Goal: Information Seeking & Learning: Find specific fact

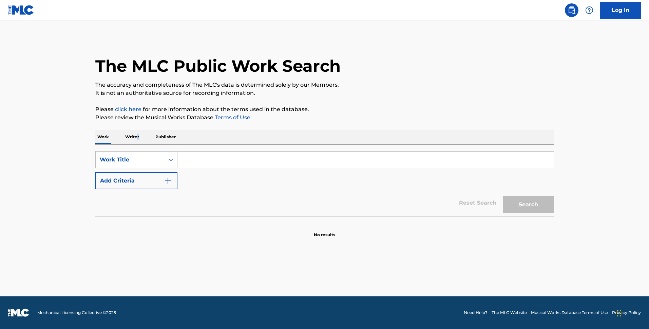
click at [137, 135] on p "Writer" at bounding box center [132, 137] width 18 height 14
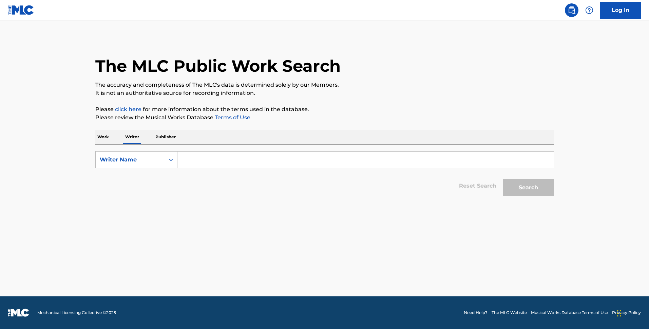
click at [209, 150] on div "SearchWithCriteria0917f1cf-ff56-4acd-be94-6eea69c38cbb Writer Name Reset Search…" at bounding box center [324, 171] width 459 height 55
click at [213, 156] on input "Search Form" at bounding box center [365, 159] width 376 height 16
paste input "[PERSON_NAME]"
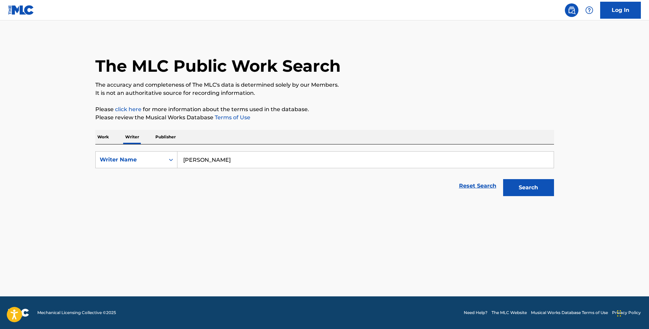
type input "[PERSON_NAME]"
click at [503, 179] on button "Search" at bounding box center [528, 187] width 51 height 17
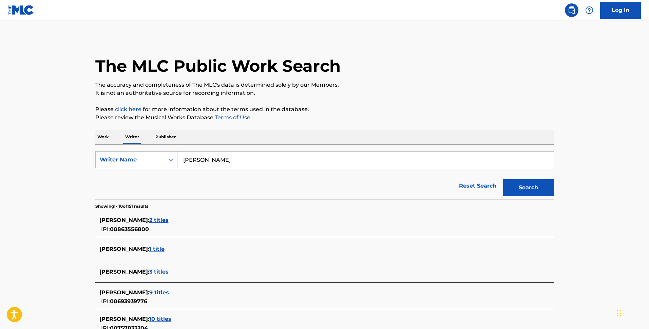
scroll to position [200, 0]
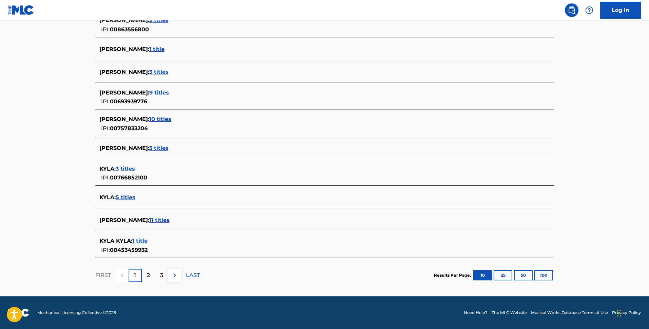
click at [170, 218] on span "11 titles" at bounding box center [159, 220] width 20 height 6
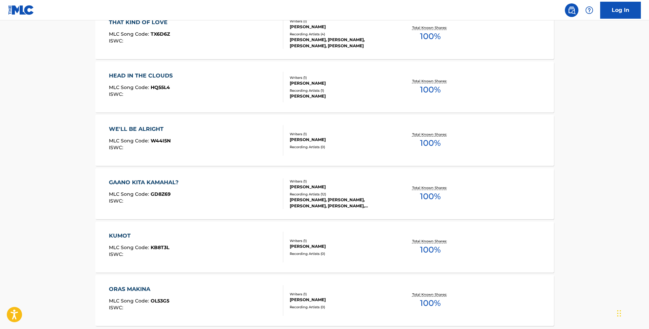
scroll to position [502, 0]
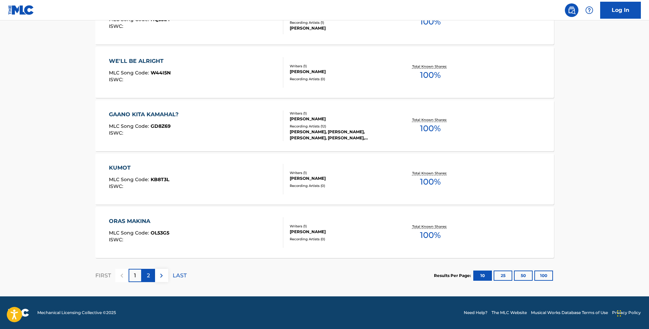
click at [146, 274] on div "2" at bounding box center [148, 274] width 13 height 13
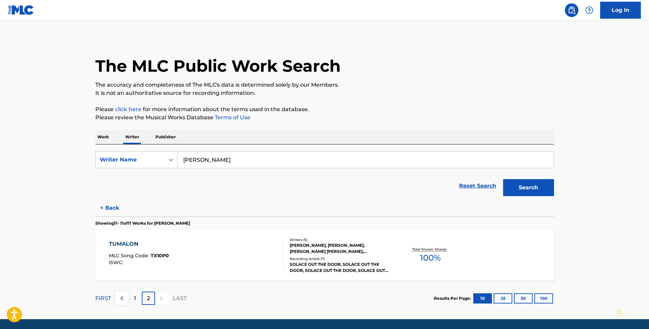
scroll to position [23, 0]
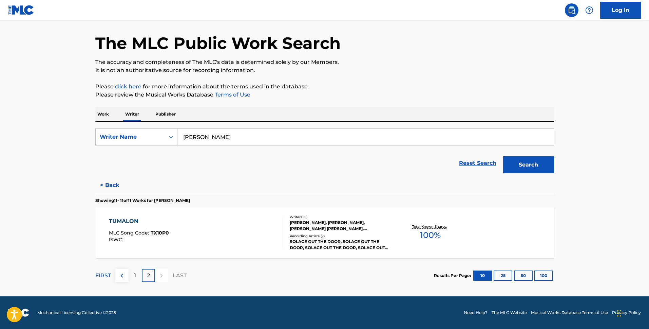
click at [274, 212] on div "TUMALON MLC Song Code : TX10P0 ISWC : Writers ( 5 ) [PERSON_NAME], [PERSON_NAME…" at bounding box center [324, 232] width 459 height 51
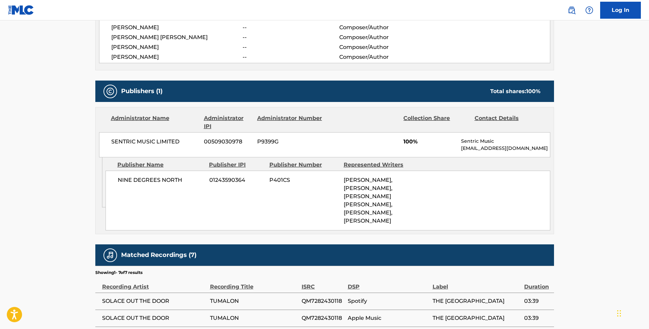
scroll to position [276, 0]
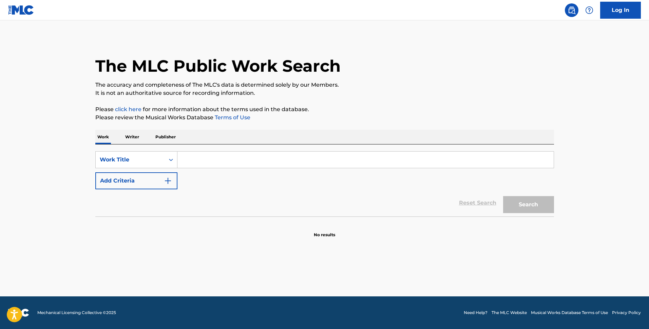
click at [206, 155] on input "Search Form" at bounding box center [365, 159] width 376 height 16
paste input "orchard"
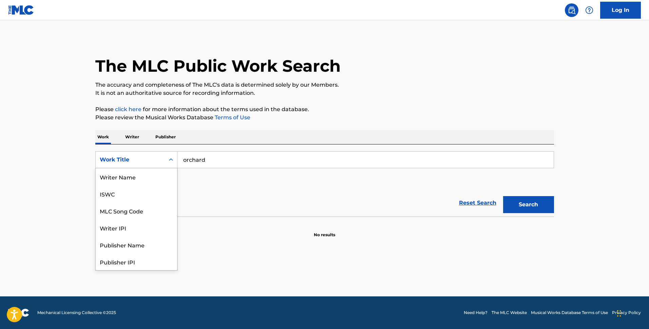
click at [150, 160] on div "Work Title" at bounding box center [130, 159] width 61 height 8
click at [235, 148] on div "SearchWithCriteriabd9dda87-fe11-4ddc-b9c6-f452b2136038 MLC Song Code, 3 of 8. 8…" at bounding box center [324, 180] width 459 height 72
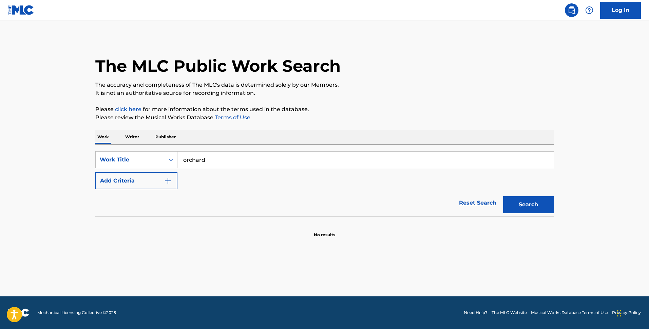
click at [239, 157] on input "orchard" at bounding box center [365, 159] width 376 height 16
type input "LWKY"
click at [503, 196] on button "Search" at bounding box center [528, 204] width 51 height 17
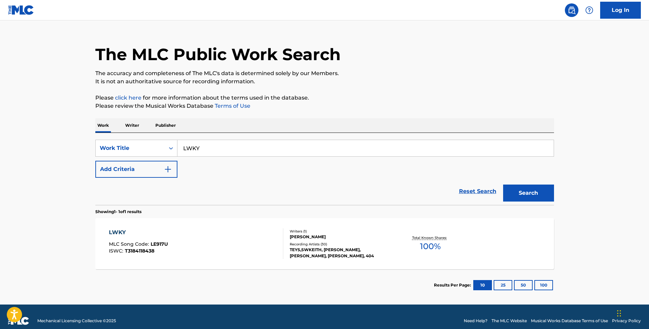
scroll to position [20, 0]
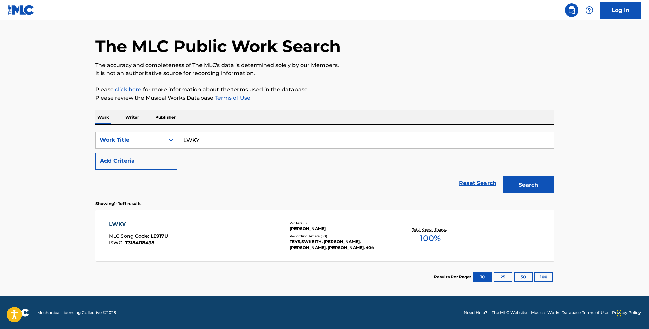
click at [242, 220] on div "LWKY MLC Song Code : LE917U ISWC : T3184118438" at bounding box center [196, 235] width 174 height 31
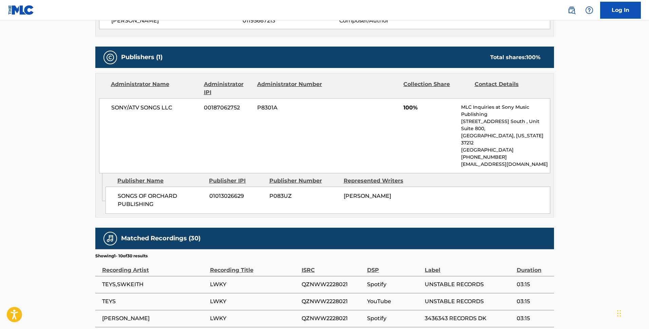
scroll to position [225, 0]
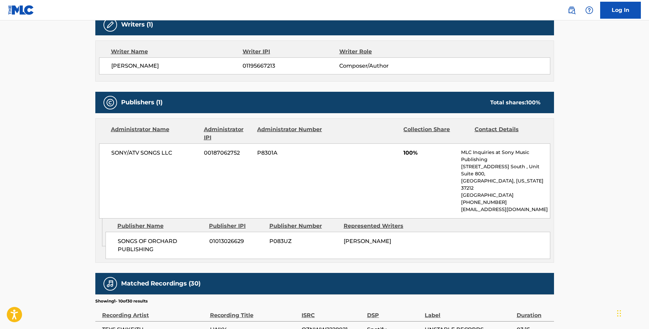
click at [564, 150] on main "< Back to public search results Copy work link LWKY Work Detail Member Work Ide…" at bounding box center [324, 160] width 649 height 730
click at [527, 199] on p "+1-615-7268300" at bounding box center [505, 202] width 89 height 7
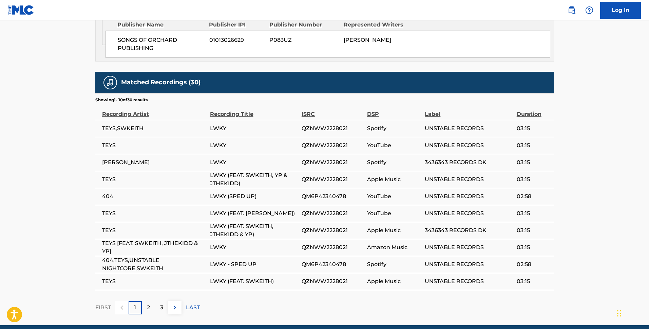
scroll to position [441, 0]
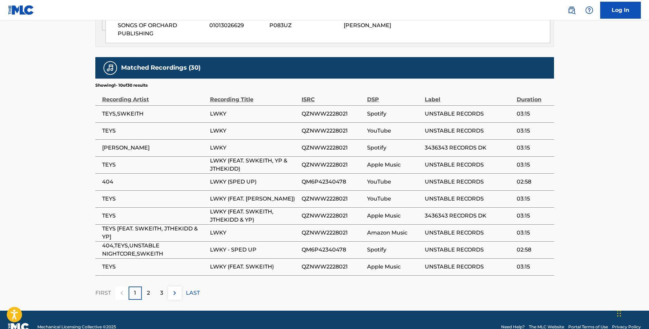
click at [187, 258] on td "TEYS" at bounding box center [152, 266] width 115 height 17
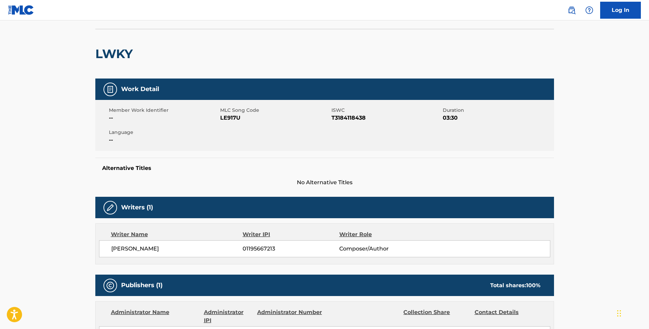
scroll to position [0, 0]
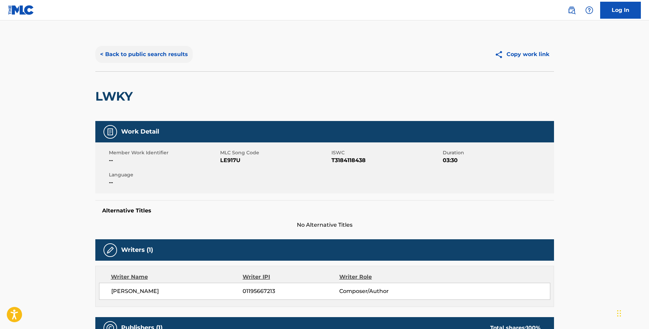
click at [174, 59] on button "< Back to public search results" at bounding box center [143, 54] width 97 height 17
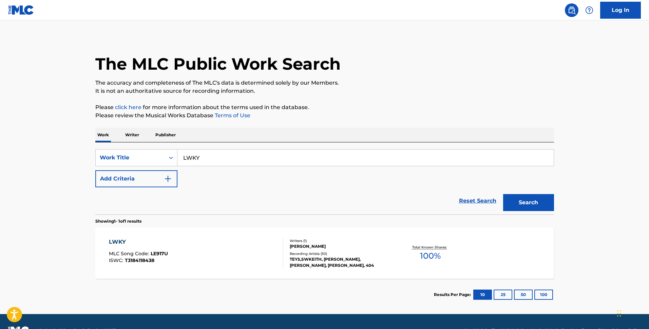
click at [192, 167] on div "SearchWithCriteriabd9dda87-fe11-4ddc-b9c6-f452b2136038 Work Title LWKY Add Crit…" at bounding box center [324, 168] width 459 height 38
click at [208, 162] on input "LWKY" at bounding box center [365, 157] width 376 height 16
paste input "wag ipagsabi"
type input "wag ipagsabi"
click at [503, 194] on button "Search" at bounding box center [528, 202] width 51 height 17
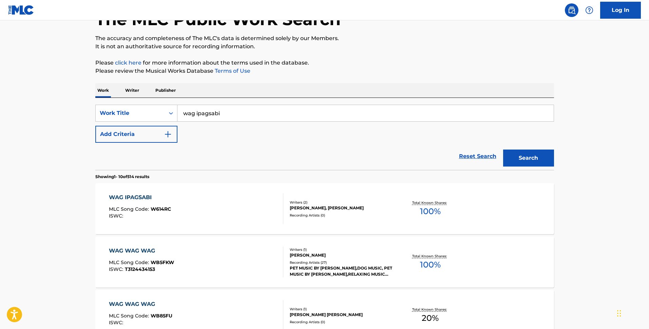
scroll to position [114, 0]
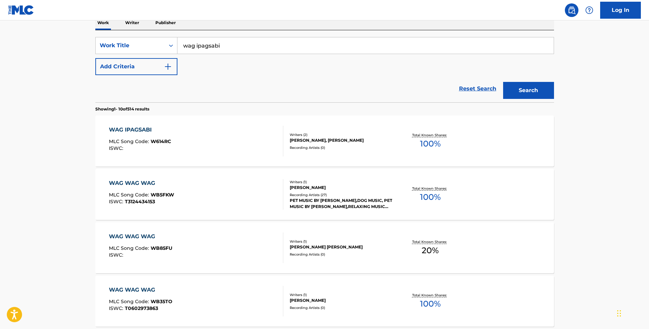
click at [252, 150] on div "WAG IPAGSABI MLC Song Code : W614RC ISWC :" at bounding box center [196, 141] width 174 height 31
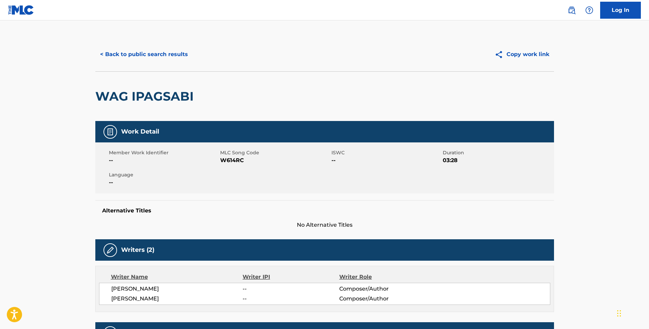
scroll to position [210, 0]
